Goal: Task Accomplishment & Management: Manage account settings

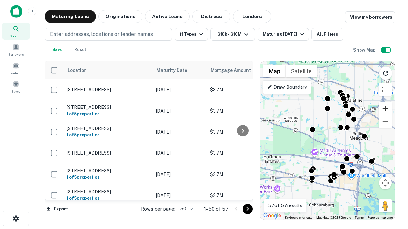
click at [385, 109] on button "Zoom in" at bounding box center [385, 108] width 13 height 13
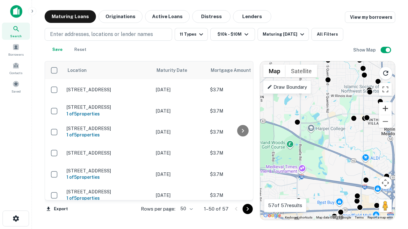
click at [385, 109] on button "Zoom in" at bounding box center [385, 108] width 13 height 13
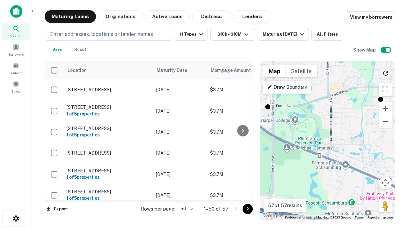
click at [386, 72] on icon "Reload search area" at bounding box center [386, 73] width 8 height 8
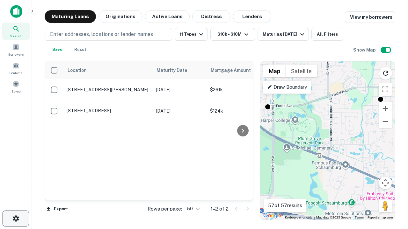
click at [16, 219] on icon "button" at bounding box center [16, 219] width 8 height 8
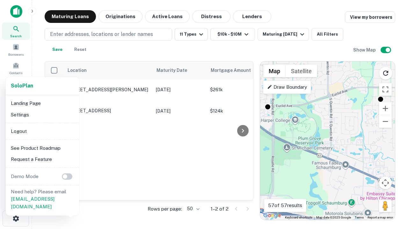
click at [42, 131] on li "Logout" at bounding box center [42, 131] width 68 height 11
